Goal: Check status: Check status

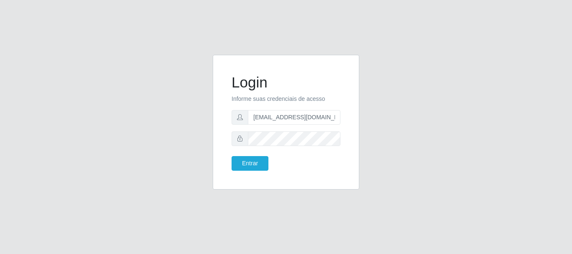
click at [232, 156] on button "Entrar" at bounding box center [250, 163] width 37 height 15
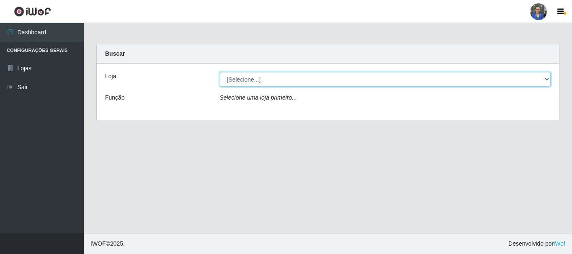
click at [547, 80] on select "[Selecione...] SuperFácil Atacado - Rodoviária" at bounding box center [385, 79] width 331 height 15
select select "400"
click at [220, 72] on select "[Selecione...] SuperFácil Atacado - Rodoviária" at bounding box center [385, 79] width 331 height 15
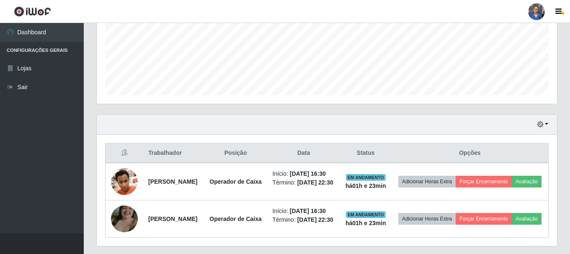
scroll to position [240, 0]
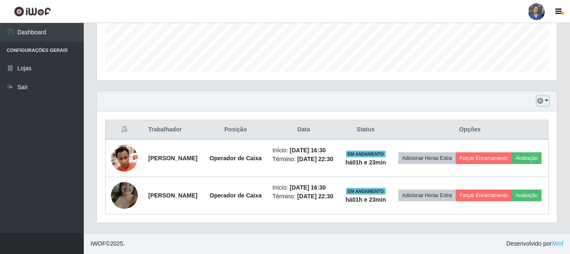
click at [546, 96] on button "button" at bounding box center [543, 101] width 12 height 10
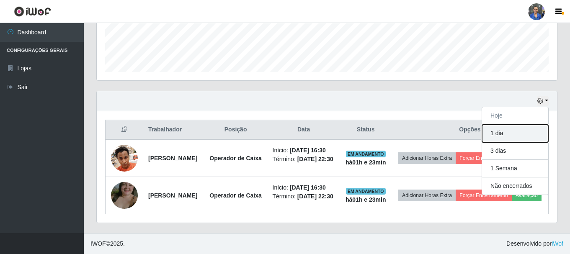
click at [502, 125] on button "1 dia" at bounding box center [515, 134] width 66 height 18
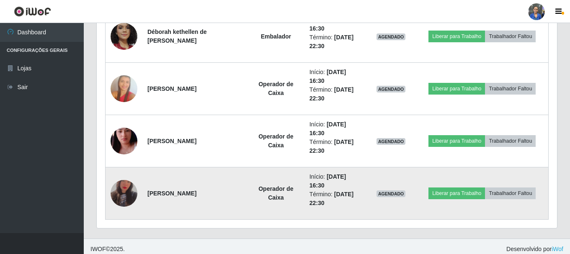
scroll to position [519, 0]
